Goal: Task Accomplishment & Management: Use online tool/utility

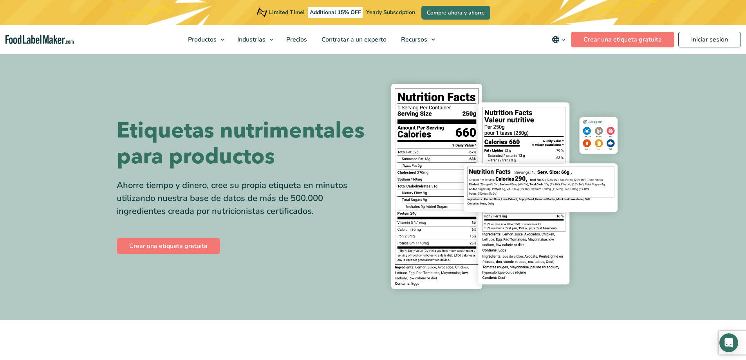
click at [554, 171] on img at bounding box center [504, 186] width 251 height 229
click at [609, 37] on link "Crear una etiqueta gratuita" at bounding box center [622, 40] width 103 height 16
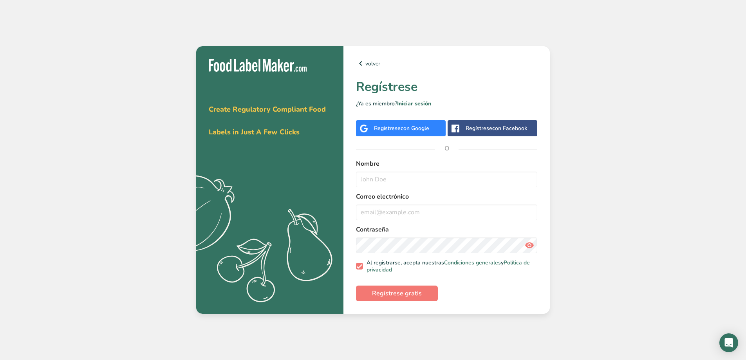
click at [388, 127] on div "Regístrese con Google" at bounding box center [401, 128] width 55 height 8
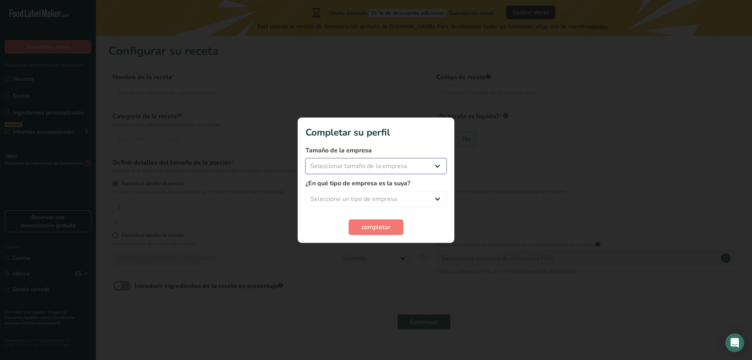
click at [395, 164] on select "Seleccionar tamaño de la empresa Menos de 10 empleados De 10 a 50 empleados De …" at bounding box center [375, 166] width 141 height 16
select select "1"
click at [305, 158] on select "Seleccionar tamaño de la empresa Menos de 10 empleados De 10 a 50 empleados De …" at bounding box center [375, 166] width 141 height 16
click at [358, 200] on select "Seleccione un tipo de empresa Fabricante de alimentos envasados Restaurante y c…" at bounding box center [375, 199] width 141 height 16
select select "3"
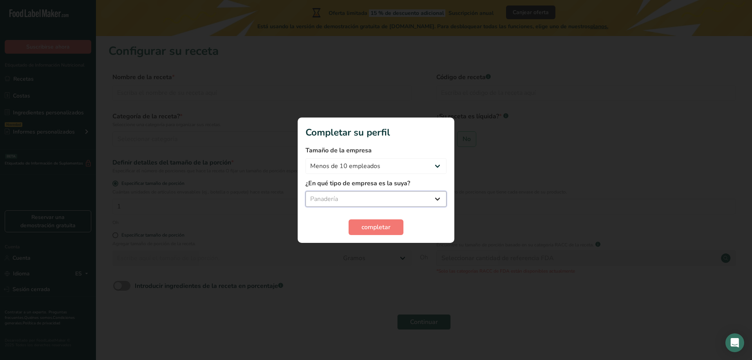
click at [305, 191] on select "Seleccione un tipo de empresa Fabricante de alimentos envasados Restaurante y c…" at bounding box center [375, 199] width 141 height 16
click at [377, 223] on font "completar" at bounding box center [375, 227] width 29 height 9
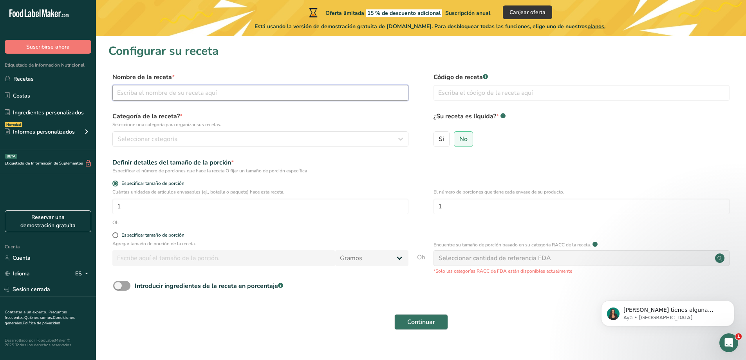
click at [154, 91] on input "text" at bounding box center [260, 93] width 296 height 16
type input "BIZCOTELAS"
click at [211, 133] on button "Seleccionar categoría" at bounding box center [260, 139] width 296 height 16
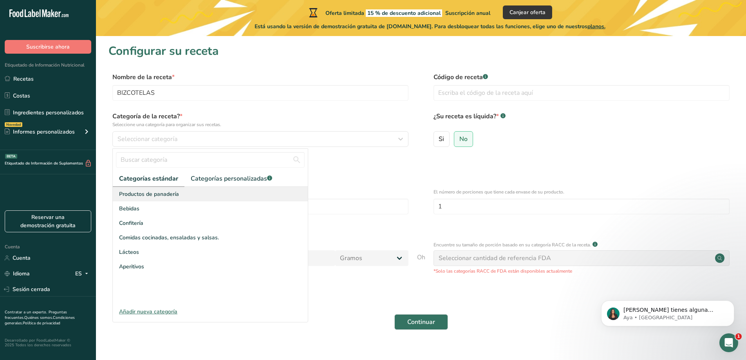
click at [173, 193] on font "Productos de panadería" at bounding box center [149, 193] width 60 height 7
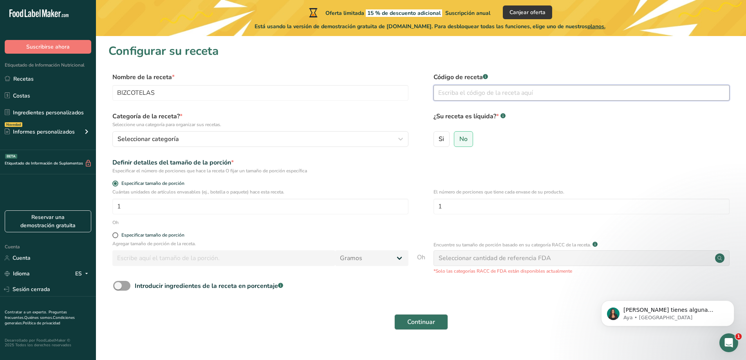
click at [448, 90] on input "text" at bounding box center [582, 93] width 296 height 16
type input "2112"
click at [138, 204] on input "1" at bounding box center [260, 207] width 296 height 16
click at [438, 205] on input "1" at bounding box center [582, 207] width 296 height 16
type input "10"
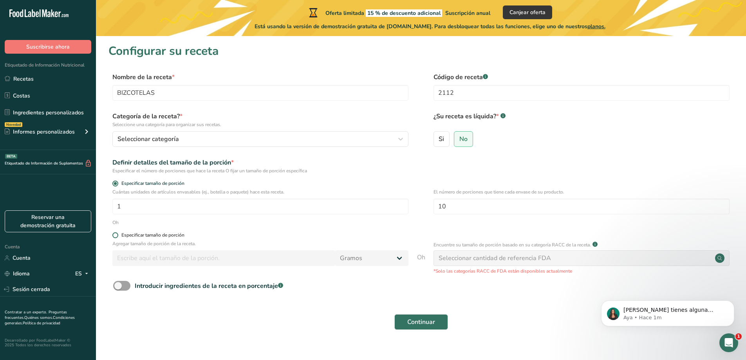
click at [116, 235] on span at bounding box center [115, 235] width 6 height 6
click at [116, 235] on input "Especificar tamaño de porción" at bounding box center [114, 235] width 5 height 5
radio input "true"
radio input "false"
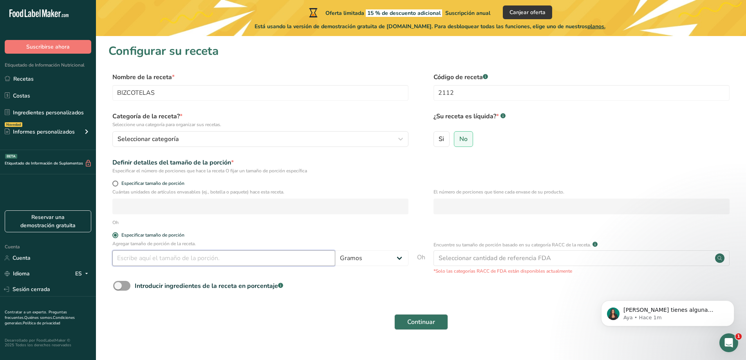
click at [166, 258] on input "number" at bounding box center [223, 258] width 223 height 16
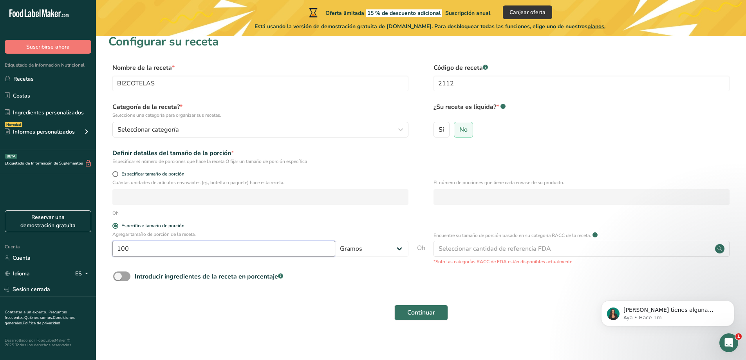
scroll to position [12, 0]
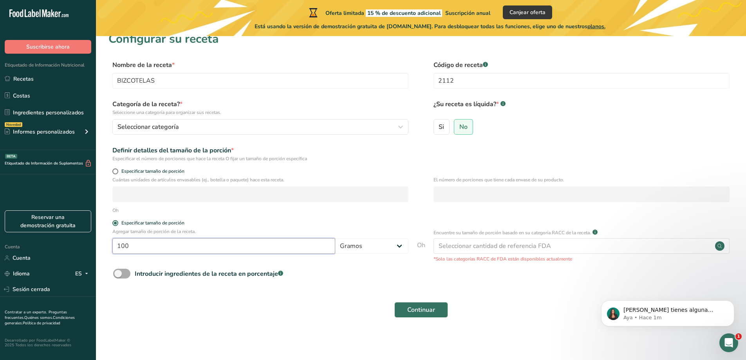
type input "100"
click at [119, 273] on span at bounding box center [121, 274] width 17 height 10
click at [118, 273] on input "Introducir ingredientes de la receta en porcentaje .a-a{fill:#347362;}.b-a{fill…" at bounding box center [115, 273] width 5 height 5
checkbox input "true"
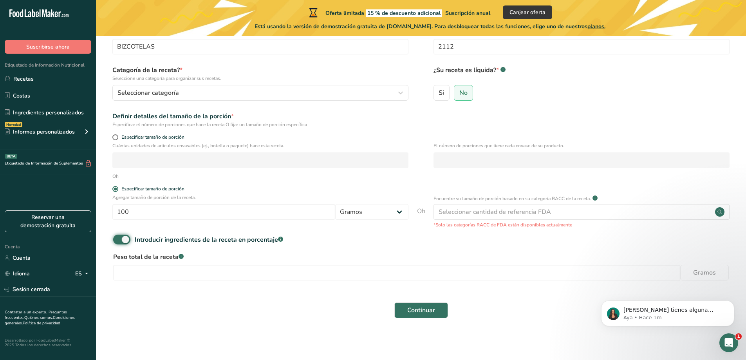
scroll to position [47, 0]
click at [127, 273] on input "number" at bounding box center [396, 272] width 567 height 16
type input "1500"
click at [421, 310] on font "Continuar" at bounding box center [421, 309] width 28 height 9
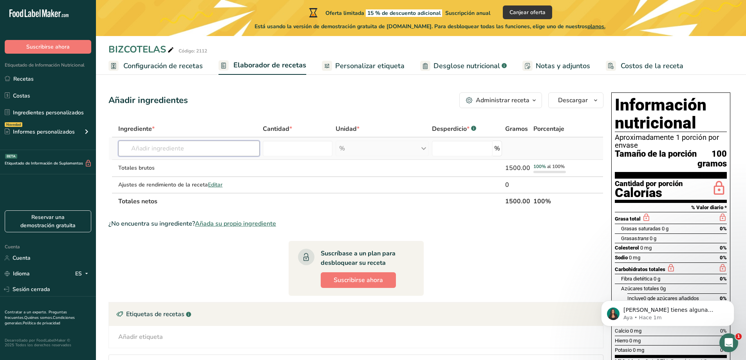
click at [154, 149] on input "text" at bounding box center [188, 149] width 141 height 16
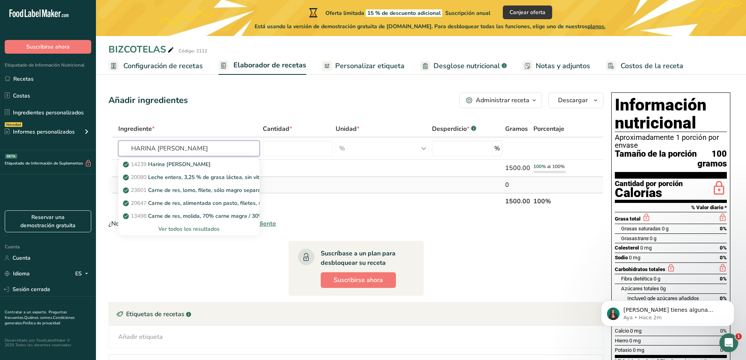
type input "HARINA DE TRIGO"
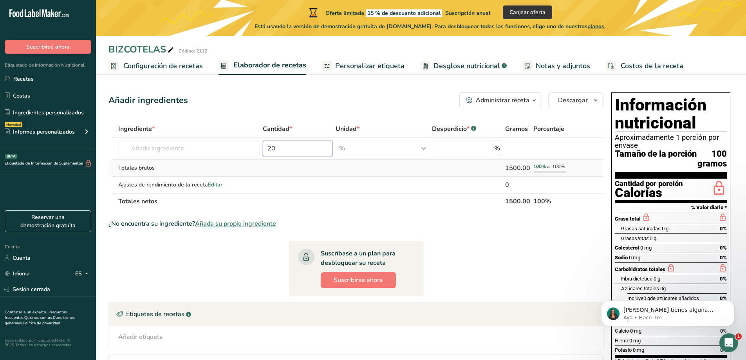
type input "20"
type input "0"
click at [157, 148] on input "text" at bounding box center [188, 149] width 141 height 16
click at [296, 150] on input "20" at bounding box center [298, 149] width 70 height 16
type input "2"
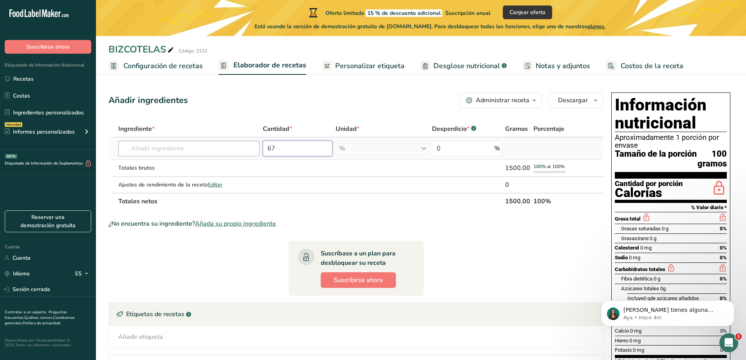
type input "67"
click at [144, 148] on input "text" at bounding box center [188, 149] width 141 height 16
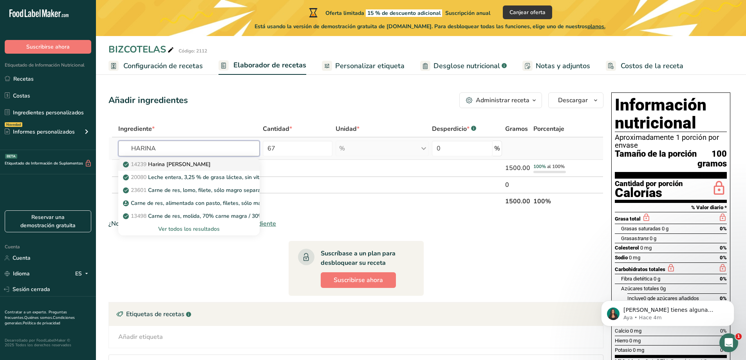
type input "HARINA"
click at [204, 163] on div "14239 Harina de almendra" at bounding box center [183, 164] width 116 height 8
type input "Corn flour, whole-grain, blue (harina de maiz morado)"
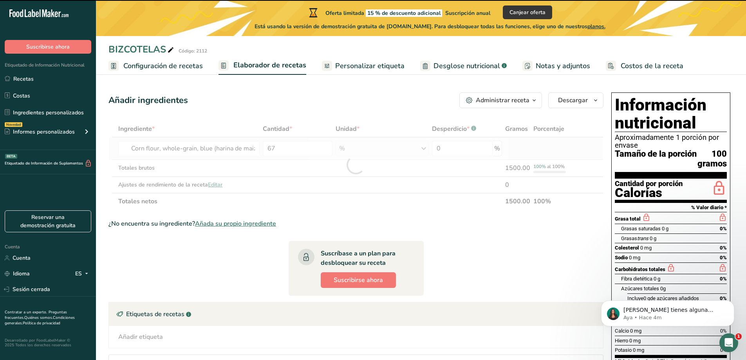
type input "0"
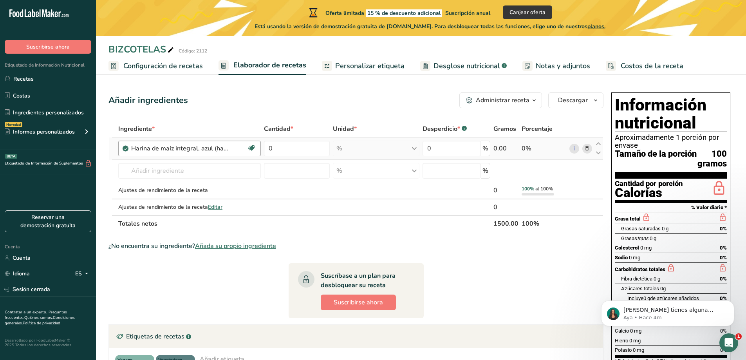
click at [235, 147] on div "Harina de maíz integral, azul (harina de maíz morado)" at bounding box center [189, 148] width 116 height 9
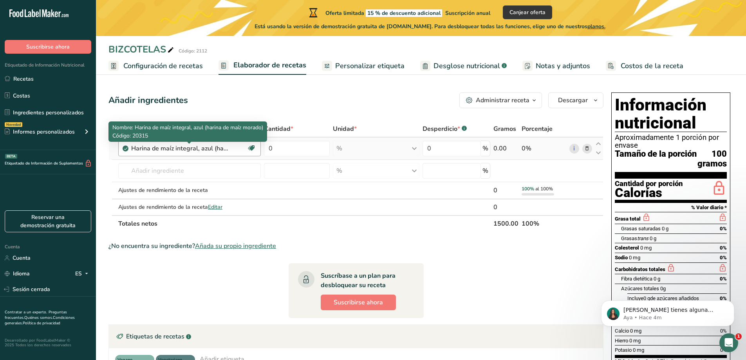
click at [226, 147] on font "Harina de maíz integral, azul (harina de maíz morado)" at bounding box center [207, 148] width 152 height 9
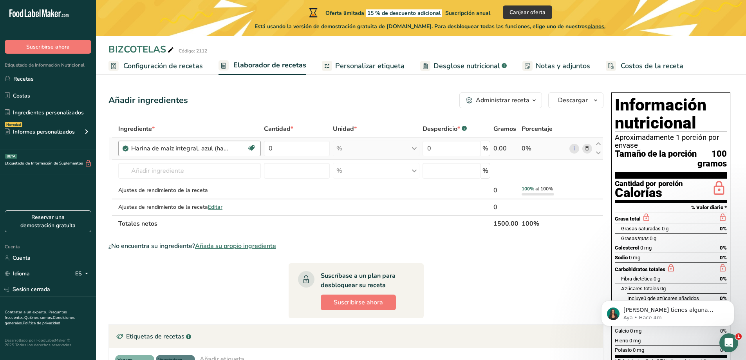
click at [226, 147] on font "Harina de maíz integral, azul (harina de maíz morado)" at bounding box center [207, 148] width 152 height 9
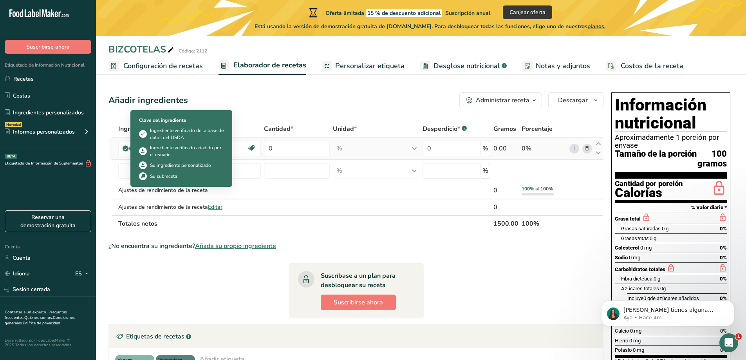
click at [126, 149] on icon at bounding box center [125, 148] width 5 height 7
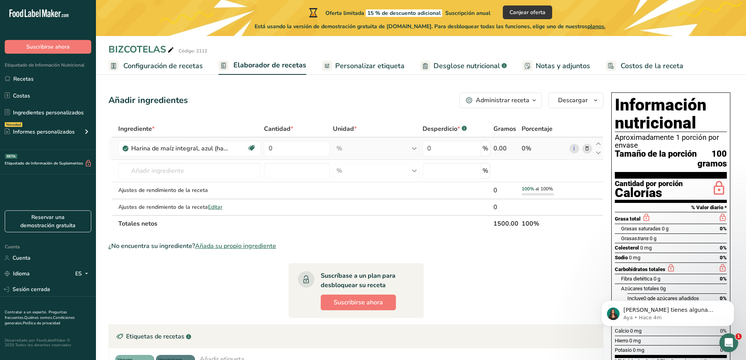
click at [126, 149] on icon at bounding box center [125, 148] width 5 height 7
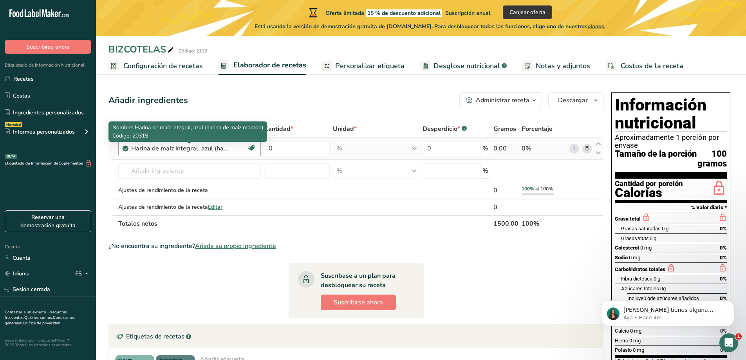
click at [222, 150] on font "Harina de maíz integral, azul (harina de maíz morado)" at bounding box center [207, 148] width 152 height 9
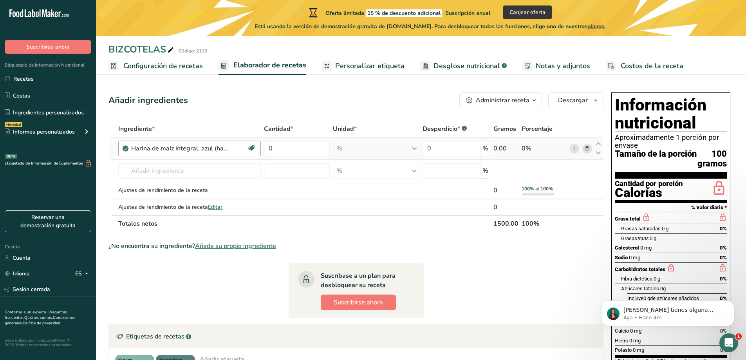
click at [226, 149] on font "Harina de maíz integral, azul (harina de maíz morado)" at bounding box center [207, 148] width 152 height 9
click at [218, 206] on font "Editar" at bounding box center [215, 206] width 14 height 7
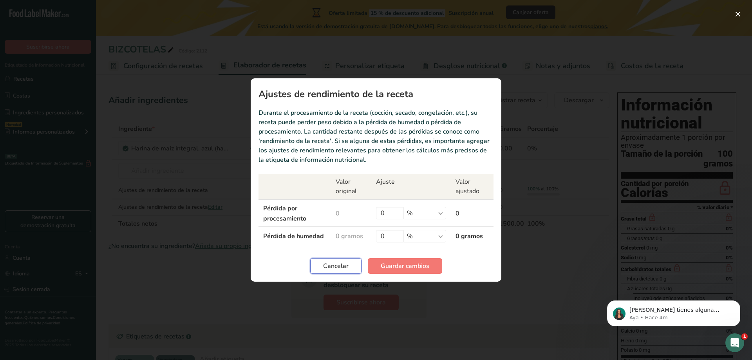
click at [339, 264] on font "Cancelar" at bounding box center [335, 266] width 25 height 9
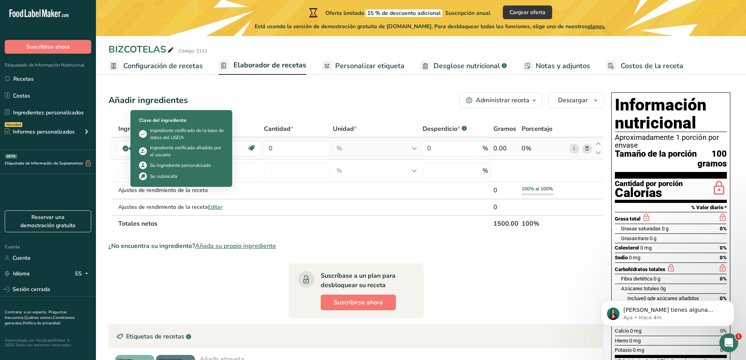
click at [126, 149] on icon at bounding box center [125, 148] width 5 height 7
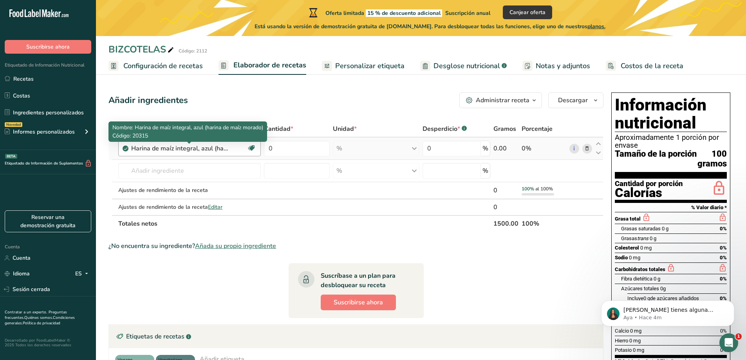
click at [226, 148] on font "Harina de maíz integral, azul (harina de maíz morado)" at bounding box center [207, 148] width 152 height 9
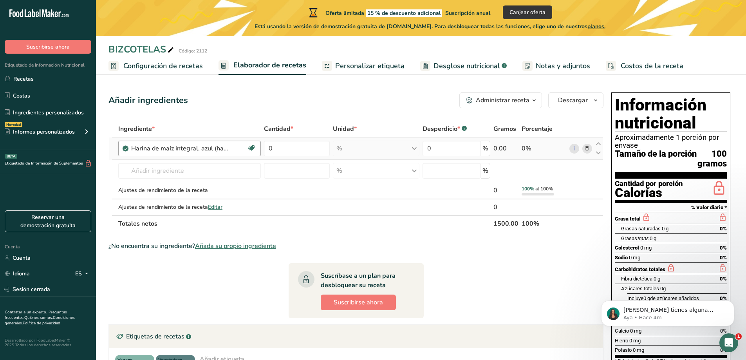
click at [226, 148] on font "Harina de maíz integral, azul (harina de maíz morado)" at bounding box center [207, 148] width 152 height 9
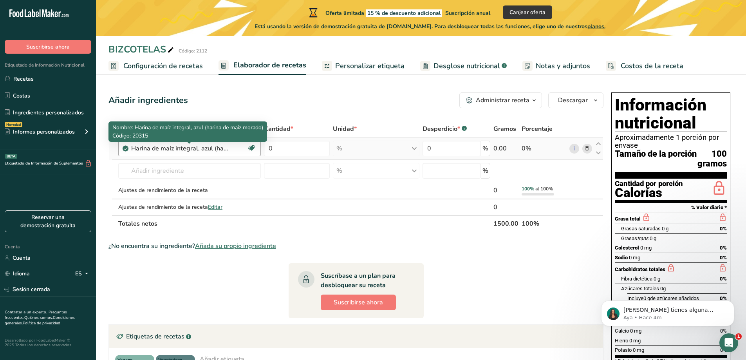
click at [226, 148] on font "Harina de maíz integral, azul (harina de maíz morado)" at bounding box center [207, 148] width 152 height 9
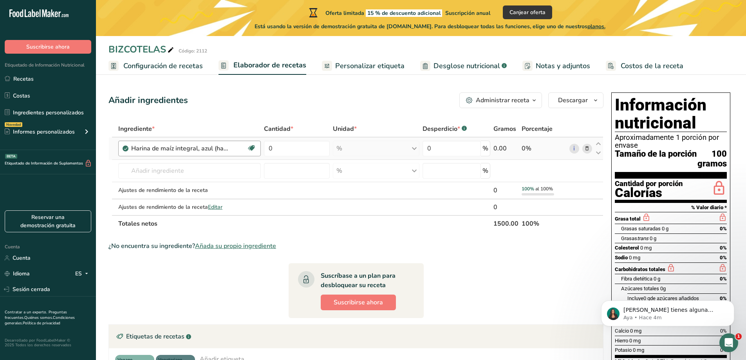
click at [225, 149] on font "Harina de maíz integral, azul (harina de maíz morado)" at bounding box center [207, 148] width 152 height 9
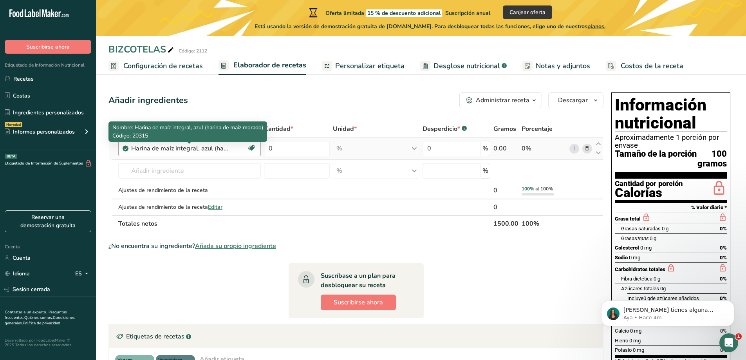
click at [226, 148] on font "Harina de maíz integral, azul (harina de maíz morado)" at bounding box center [207, 148] width 152 height 9
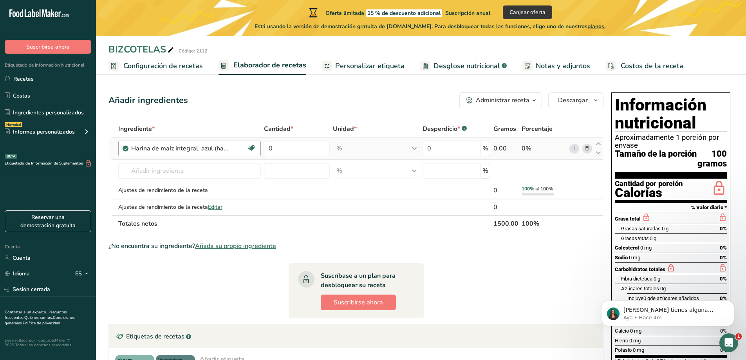
click at [208, 147] on font "Harina de maíz integral, azul (harina de maíz morado)" at bounding box center [207, 148] width 152 height 9
click at [278, 148] on input "0" at bounding box center [297, 149] width 66 height 16
type input "67"
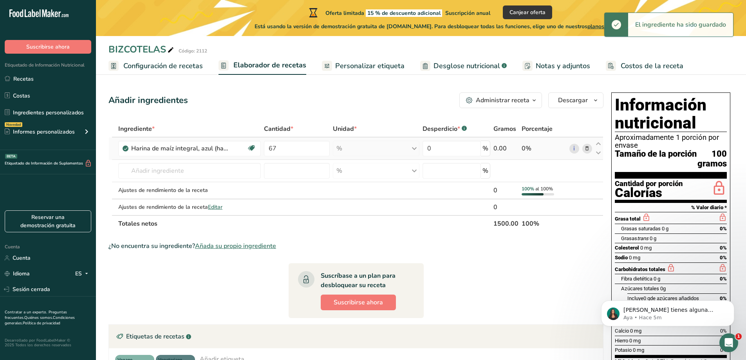
click at [503, 148] on font "0.00" at bounding box center [499, 148] width 13 height 9
click at [497, 148] on font "0.00" at bounding box center [499, 148] width 13 height 9
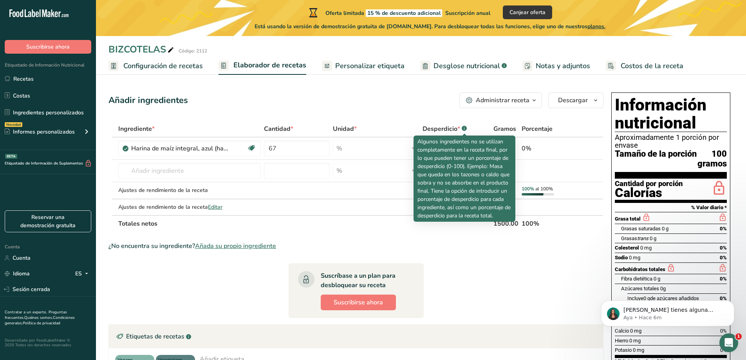
click at [465, 128] on rect at bounding box center [464, 128] width 5 height 5
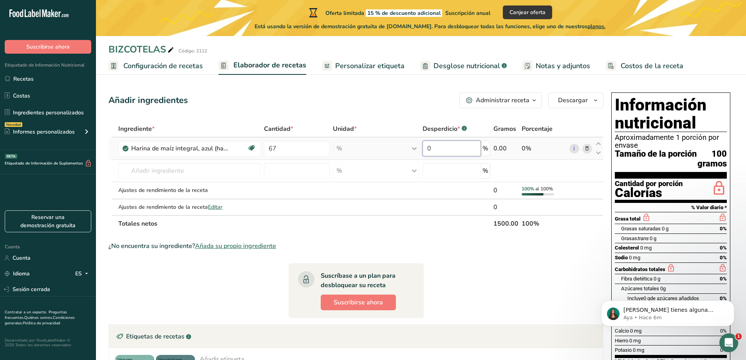
click at [430, 150] on input "0" at bounding box center [452, 149] width 58 height 16
type input "1"
click at [137, 173] on input "text" at bounding box center [189, 171] width 143 height 16
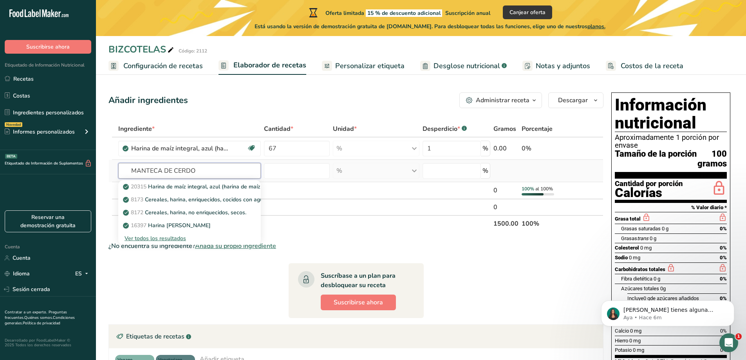
type input "MANTECA DE CERDO"
click at [166, 237] on font "Ver todos los resultados" at bounding box center [155, 238] width 61 height 7
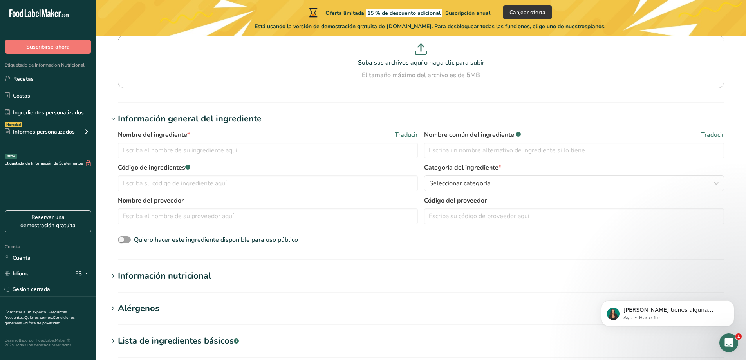
scroll to position [78, 0]
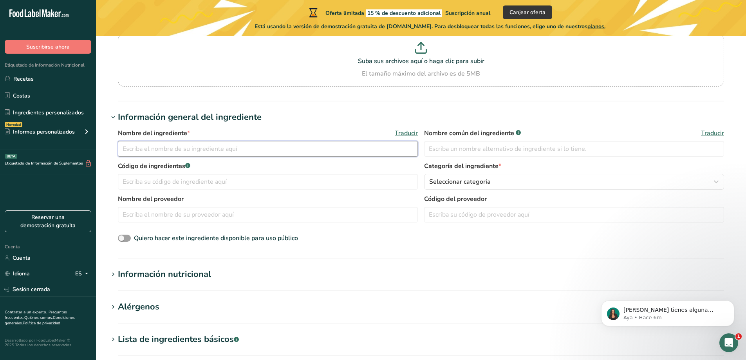
click at [135, 150] on input "text" at bounding box center [268, 149] width 300 height 16
type input "MANTECA"
click at [453, 147] on input "text" at bounding box center [574, 149] width 300 height 16
type input "MANTECA"
click at [708, 131] on font "Traducir" at bounding box center [712, 133] width 23 height 9
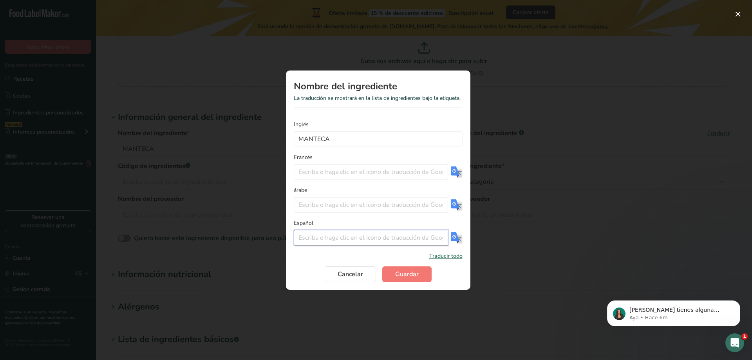
click at [305, 238] on input "Traducción modal" at bounding box center [371, 238] width 154 height 16
type input "MANTECA"
click at [446, 256] on font "Traducir todo" at bounding box center [445, 255] width 33 height 7
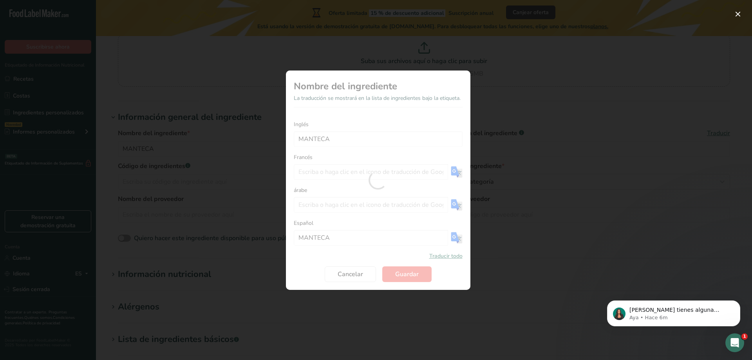
type input "MANTECA"
type input "مانتيكا"
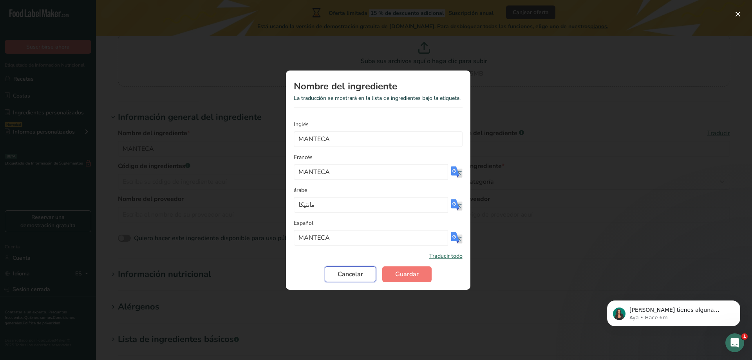
click at [357, 270] on font "Cancelar" at bounding box center [350, 274] width 25 height 9
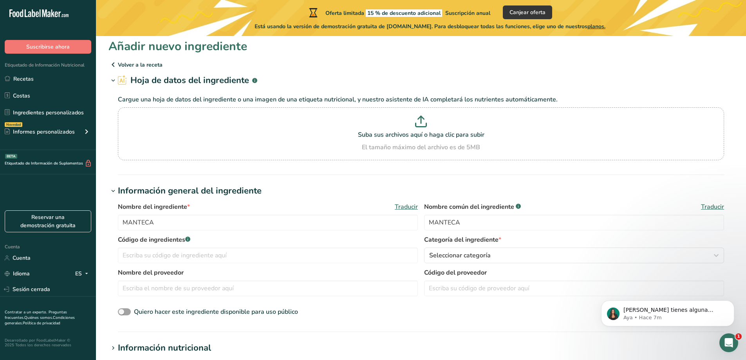
scroll to position [0, 0]
